Goal: Navigation & Orientation: Find specific page/section

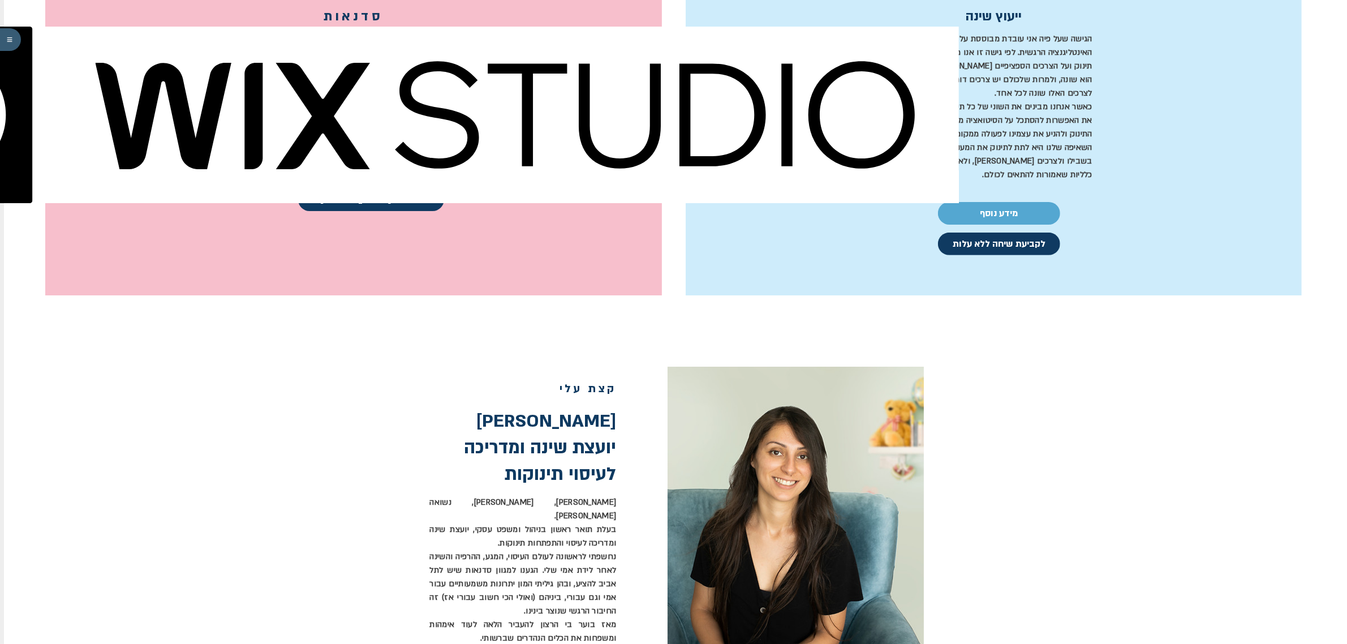
scroll to position [495, 0]
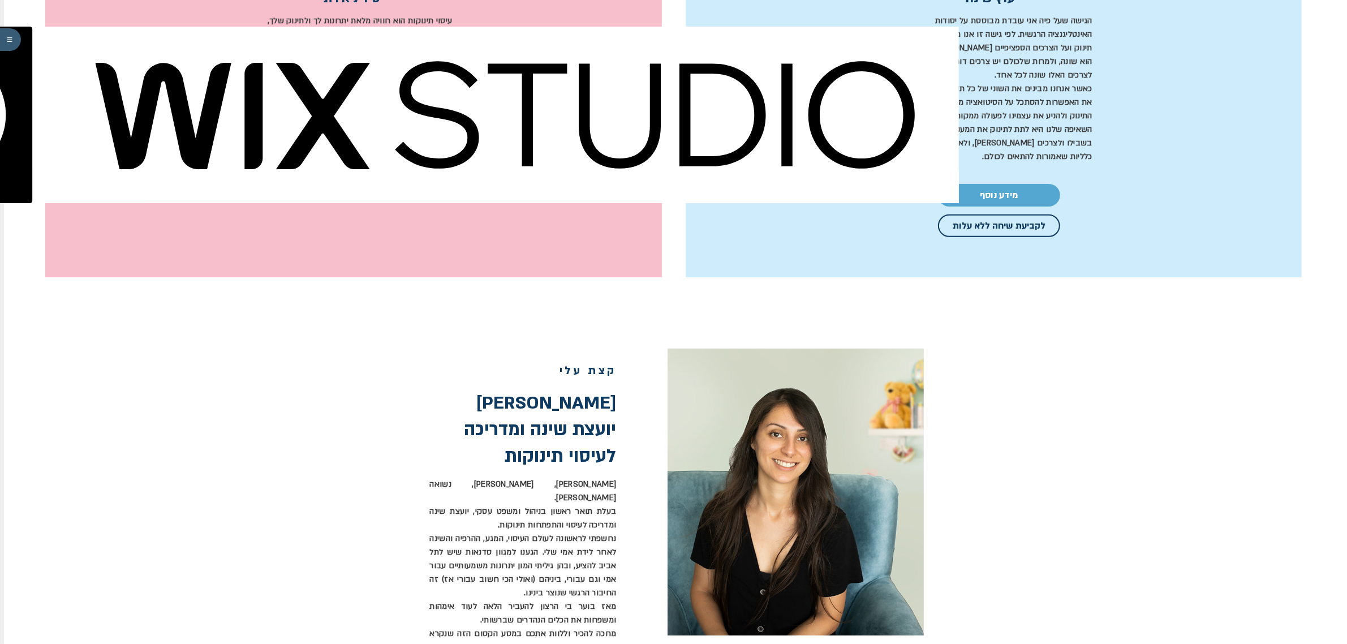
click at [1021, 228] on span "לקביעת שיחה ללא עלות" at bounding box center [999, 226] width 93 height 14
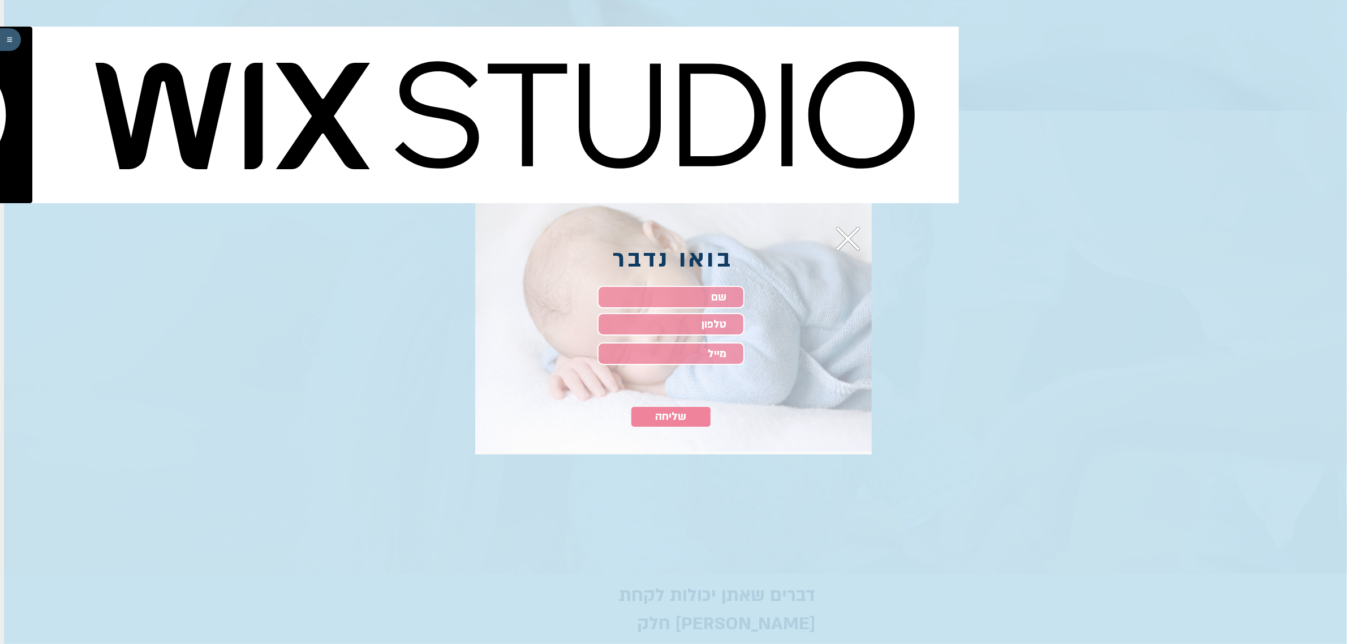
scroll to position [0, 0]
click at [849, 235] on icon "חזרה לאתר" at bounding box center [848, 239] width 24 height 24
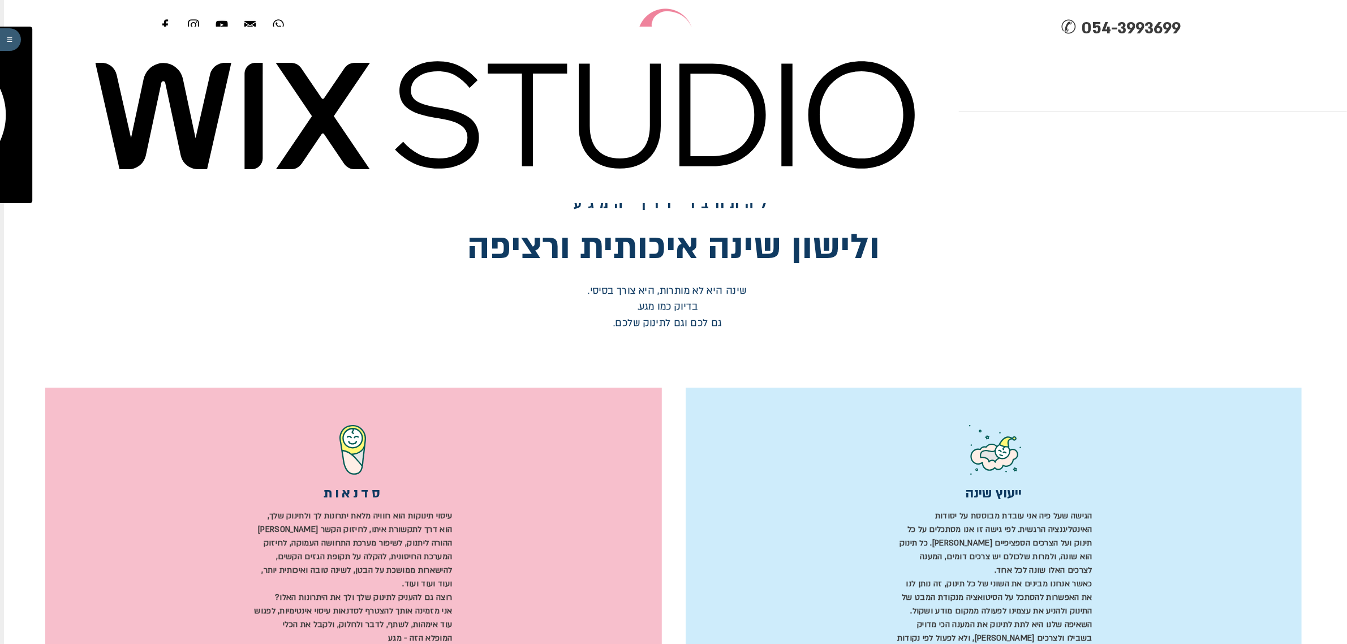
click at [735, 130] on p "פגישה ממוקדת" at bounding box center [731, 129] width 70 height 28
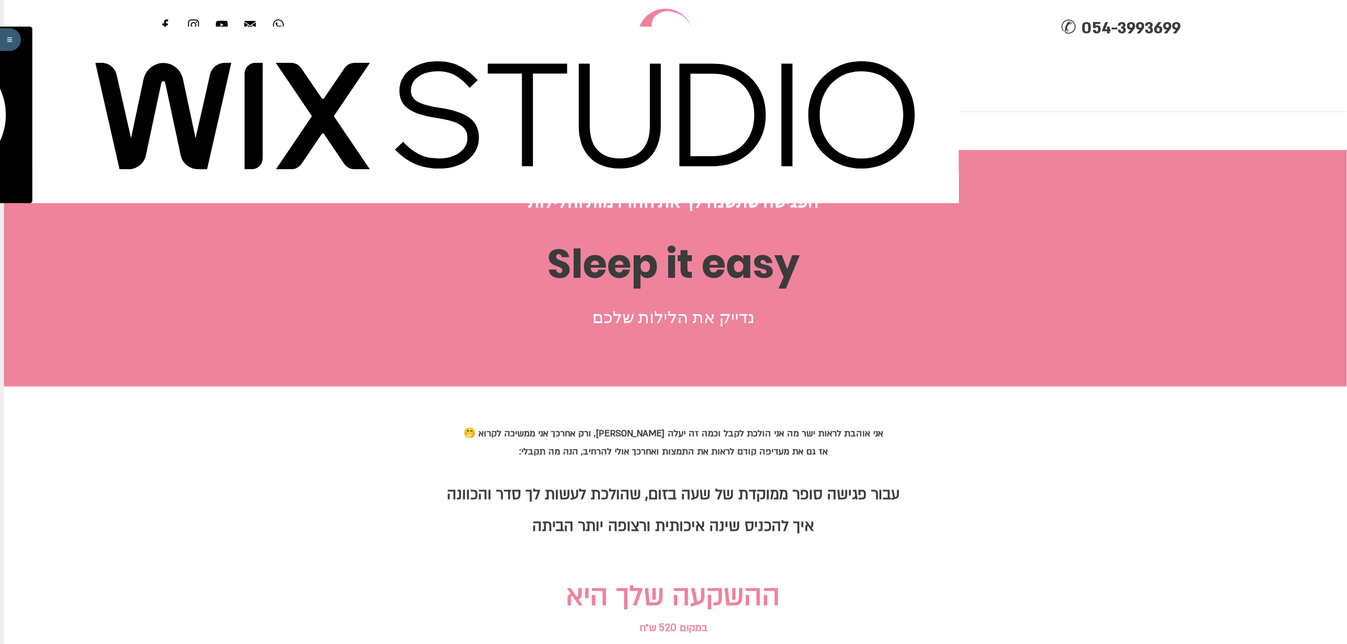
click at [499, 130] on p "מוצרים מומלצים" at bounding box center [483, 129] width 72 height 28
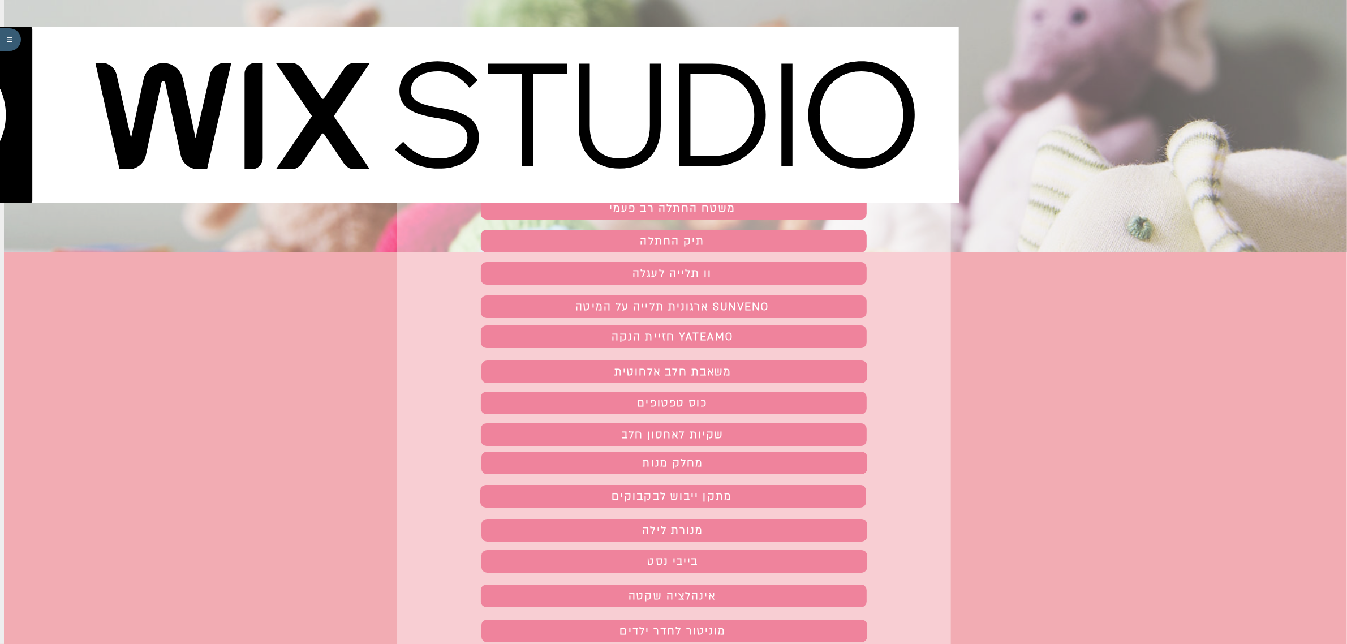
click at [648, 176] on span "משטחי החתלה חד פעמיים" at bounding box center [672, 176] width 144 height 18
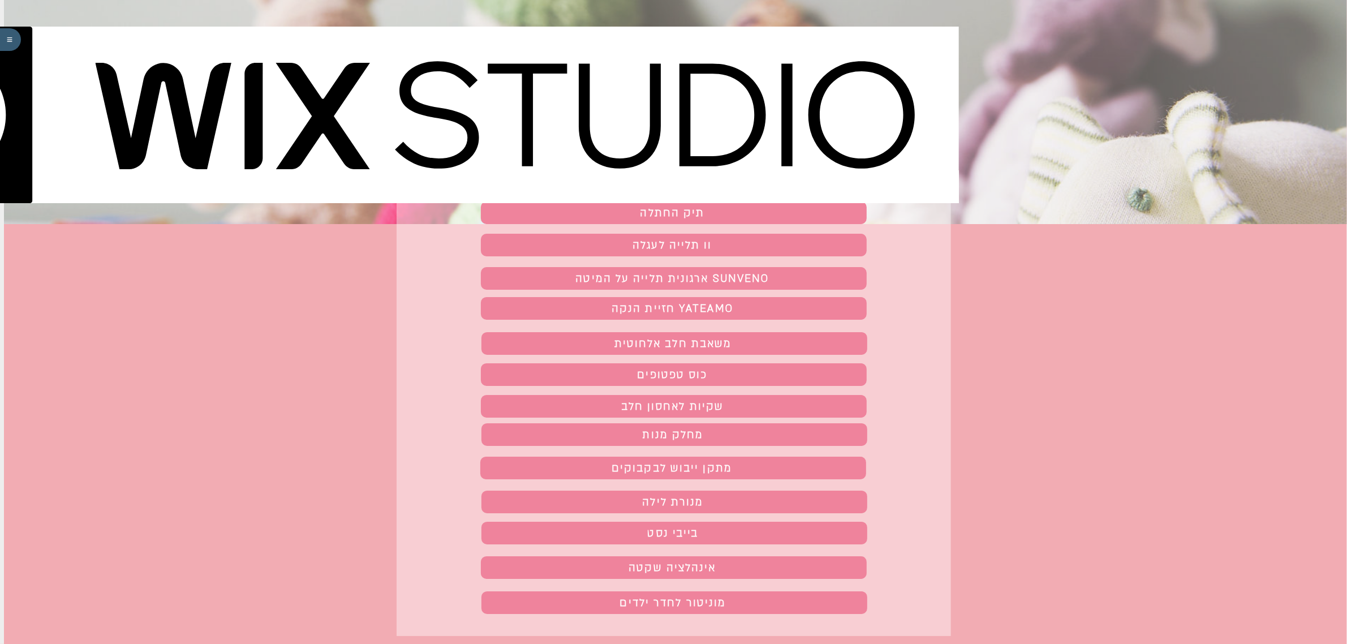
scroll to position [38, 0]
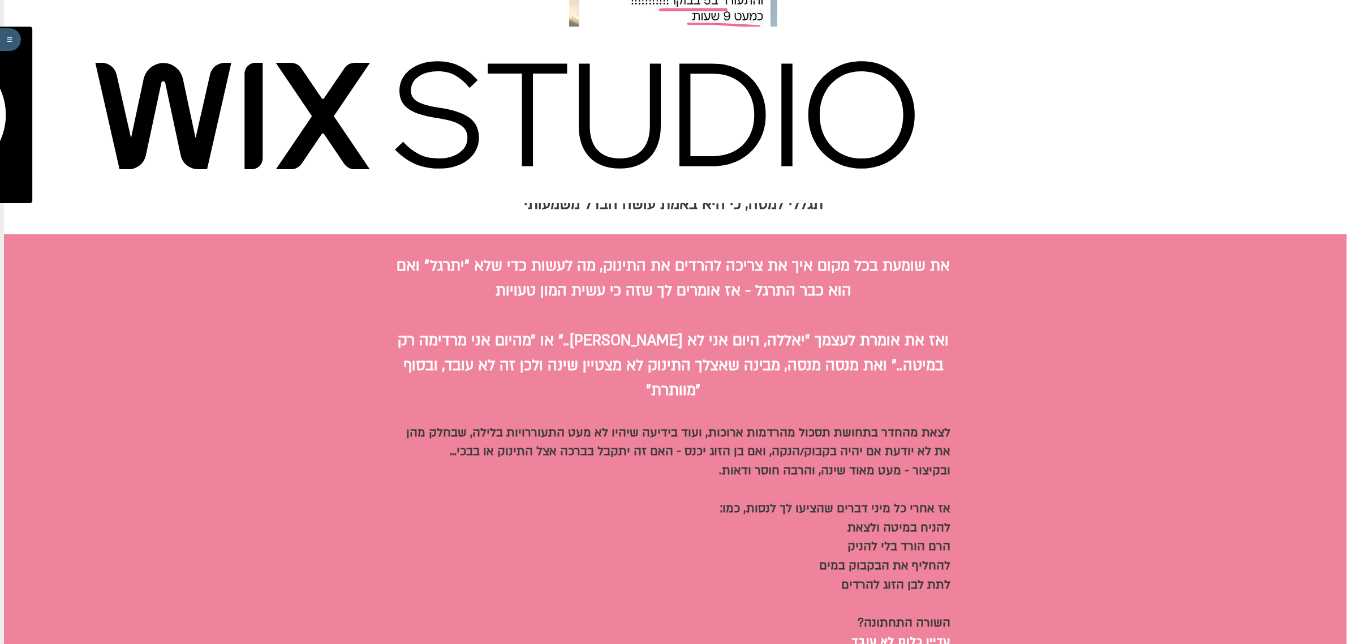
scroll to position [849, 0]
